Goal: Find specific page/section: Find specific page/section

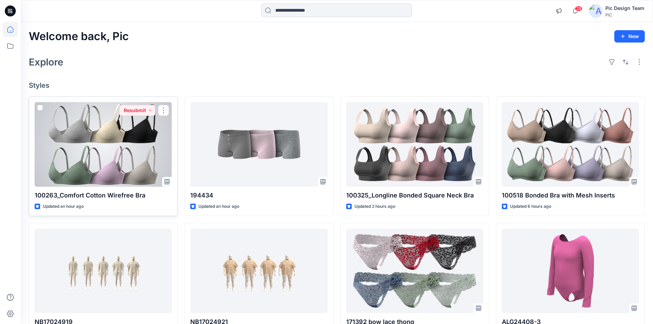
click at [90, 158] on div at bounding box center [103, 144] width 137 height 85
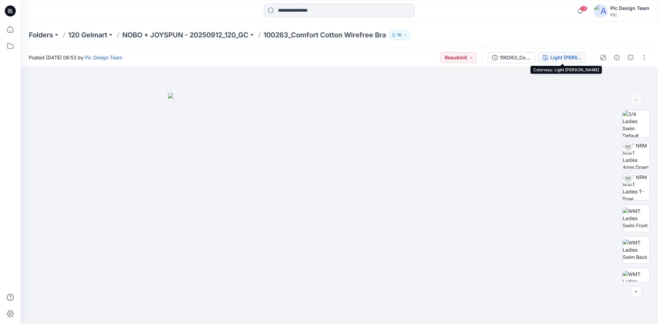
click at [560, 55] on div "Light Grey Heather" at bounding box center [566, 58] width 32 height 8
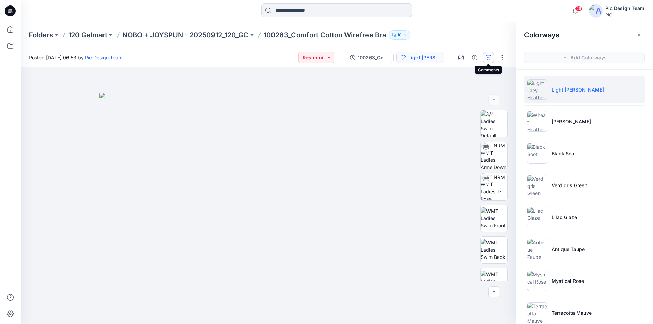
click at [487, 58] on icon "button" at bounding box center [488, 57] width 5 height 5
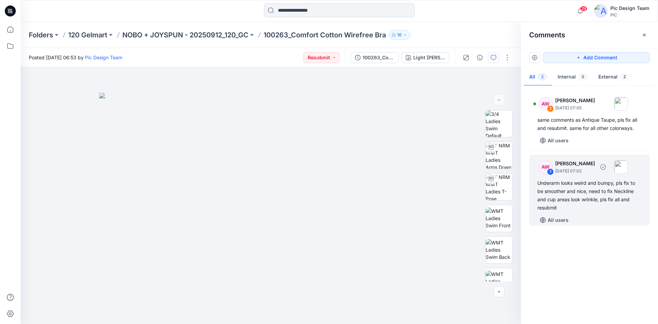
click at [628, 167] on img at bounding box center [621, 167] width 14 height 14
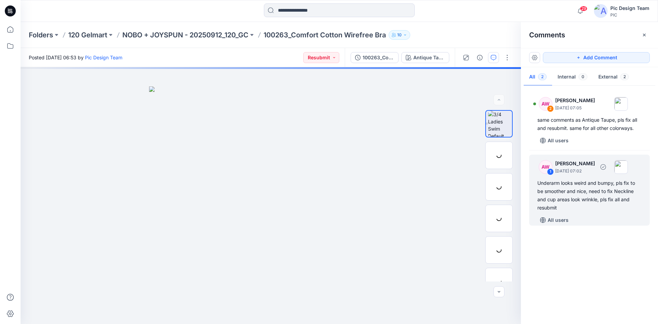
click at [599, 187] on div "Underarm looks weird and bumpy, pls fix to be smoother and nice, need to fix Ne…" at bounding box center [589, 195] width 104 height 33
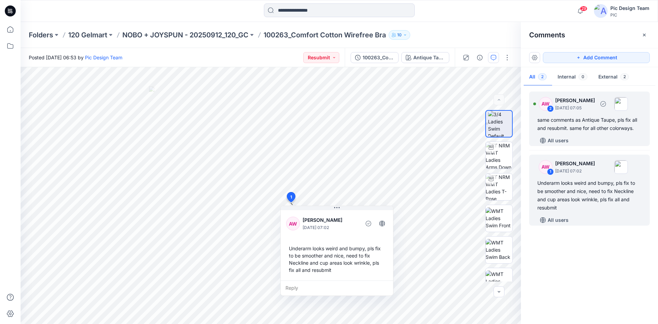
click at [586, 132] on div "same comments as Antique Taupe, pls fix all and resubmit. same for all other co…" at bounding box center [589, 124] width 104 height 16
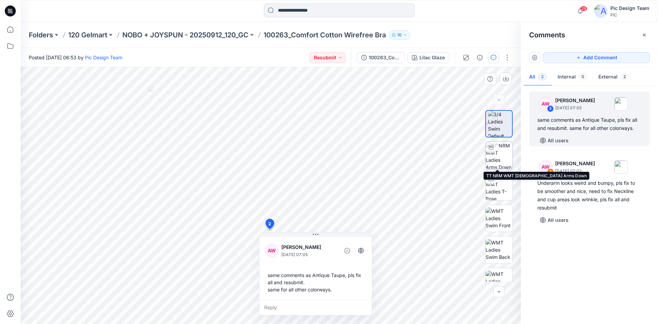
click at [497, 155] on img at bounding box center [499, 155] width 27 height 27
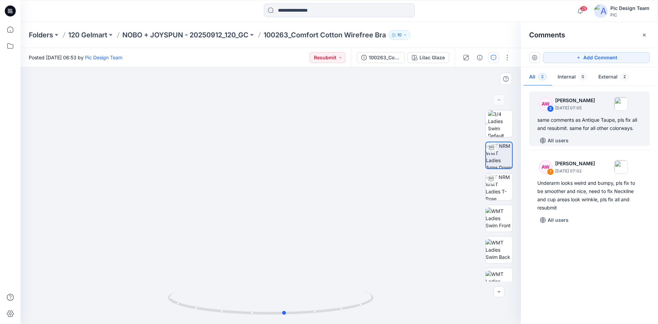
drag, startPoint x: 362, startPoint y: 308, endPoint x: 376, endPoint y: 307, distance: 14.1
click at [376, 307] on div at bounding box center [271, 195] width 500 height 257
click at [146, 33] on p "NOBO + JOYSPUN - 20250912_120_GC" at bounding box center [185, 35] width 126 height 10
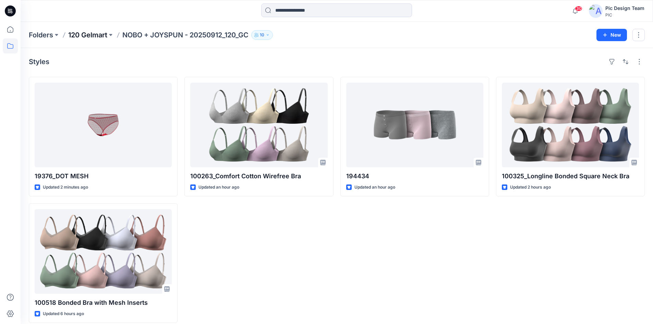
click at [92, 37] on p "120 Gelmart" at bounding box center [87, 35] width 39 height 10
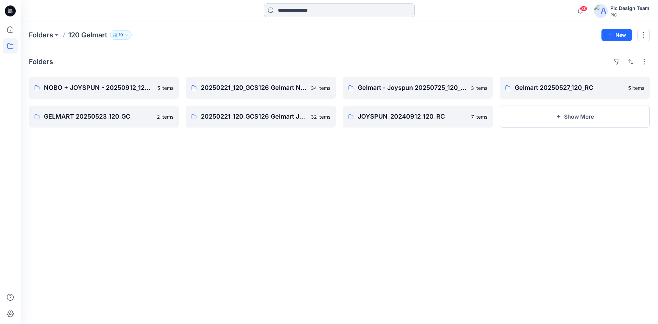
click at [326, 11] on input at bounding box center [339, 10] width 151 height 14
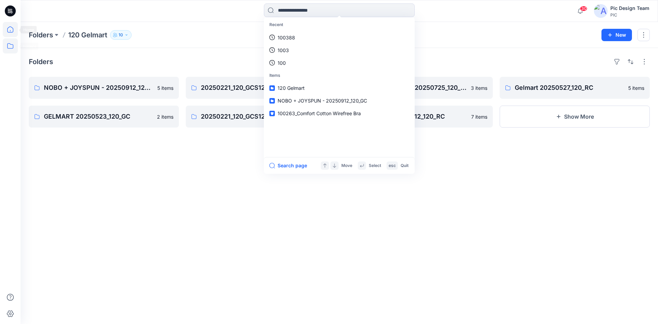
click at [7, 27] on icon at bounding box center [10, 29] width 15 height 15
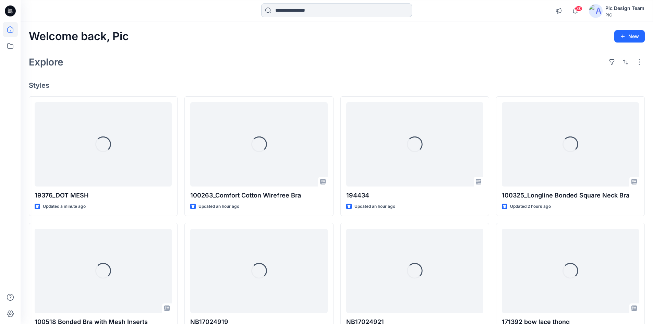
click at [318, 11] on input at bounding box center [336, 10] width 151 height 14
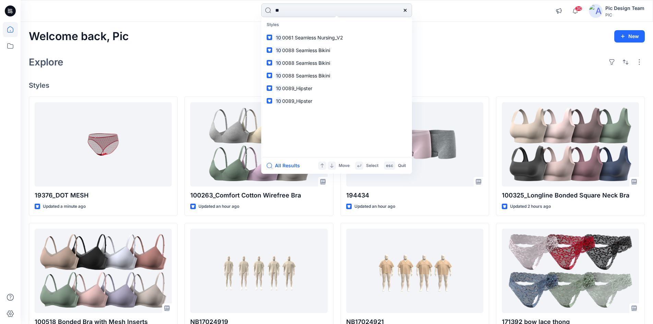
type input "*"
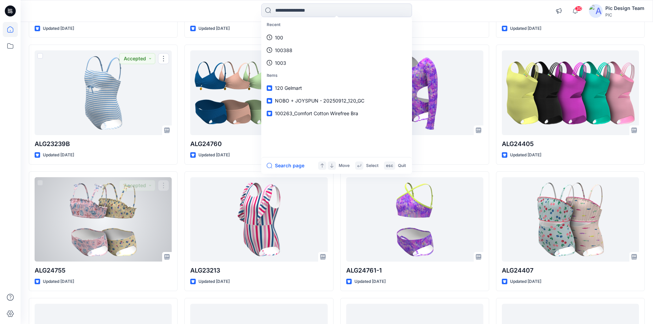
scroll to position [592, 0]
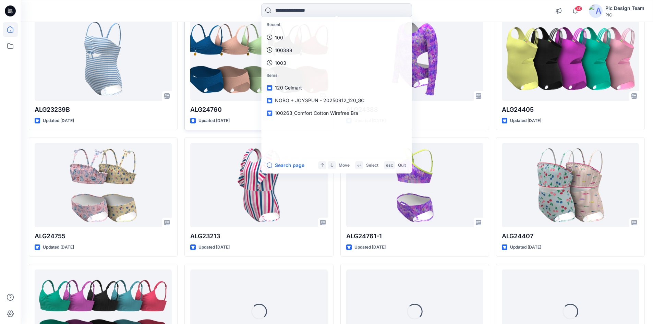
drag, startPoint x: 219, startPoint y: 9, endPoint x: 218, endPoint y: 87, distance: 78.1
click at [219, 8] on div "Recent 100 100388 1003 Items 120 Gelmart NOBO + JOYSPUN - 20250912_120_GC 10026…" at bounding box center [337, 10] width 316 height 15
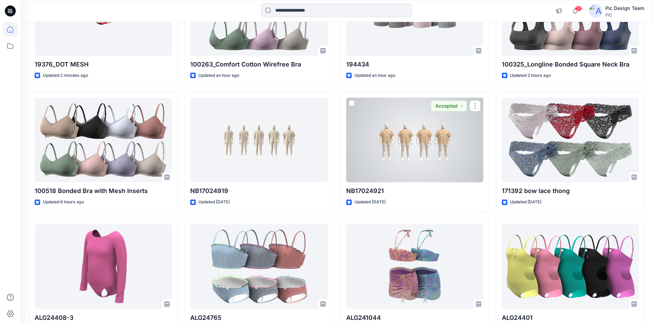
scroll to position [0, 0]
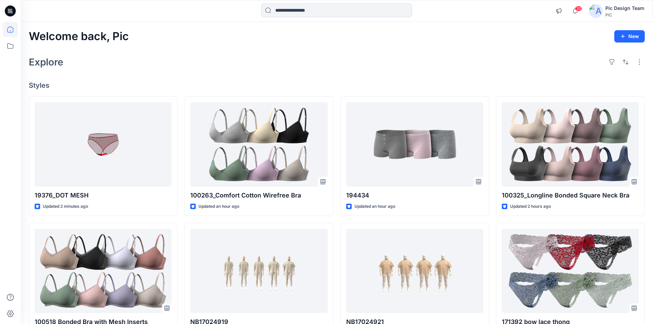
click at [620, 8] on div "Pic Design Team" at bounding box center [624, 8] width 39 height 8
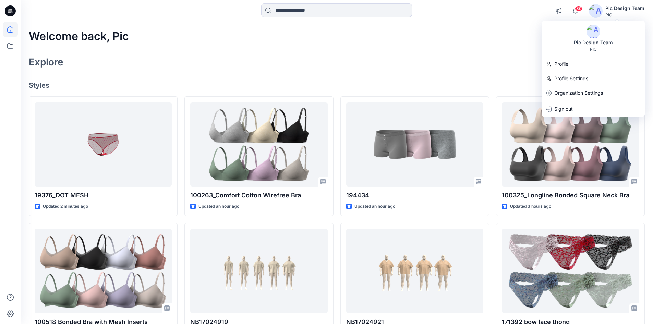
click at [396, 40] on div "Welcome back, Pic New" at bounding box center [337, 36] width 616 height 13
